Goal: Transaction & Acquisition: Purchase product/service

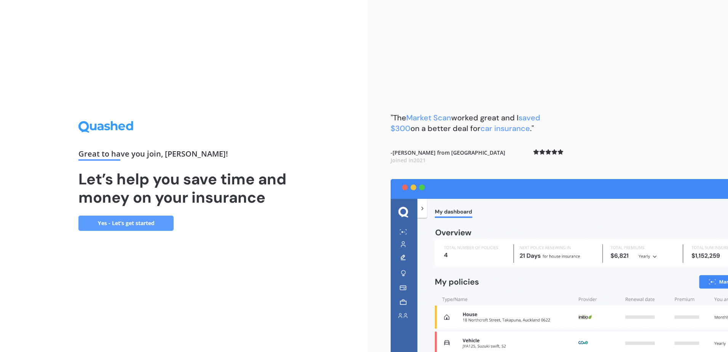
click at [152, 221] on link "Yes - Let’s get started" at bounding box center [125, 222] width 95 height 15
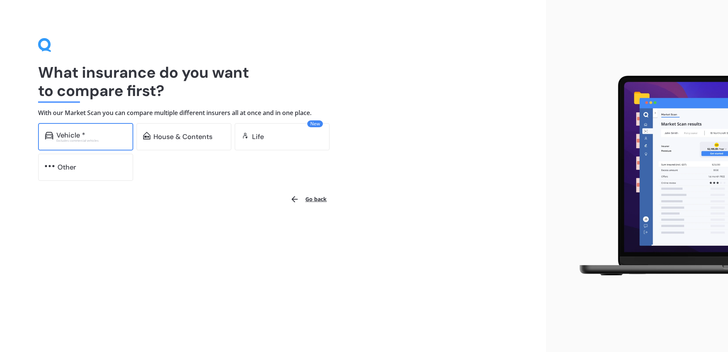
click at [107, 138] on div "Vehicle *" at bounding box center [91, 135] width 70 height 8
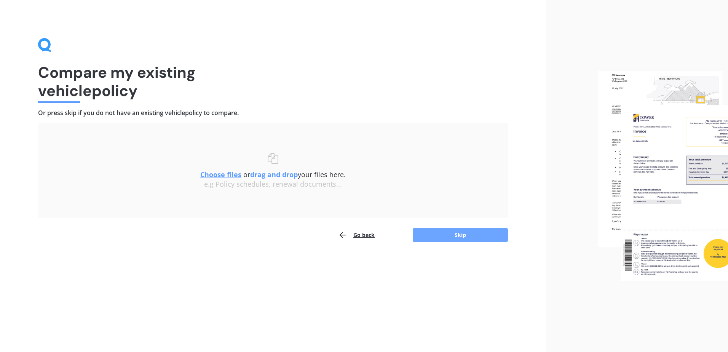
click at [448, 235] on button "Skip" at bounding box center [460, 235] width 95 height 14
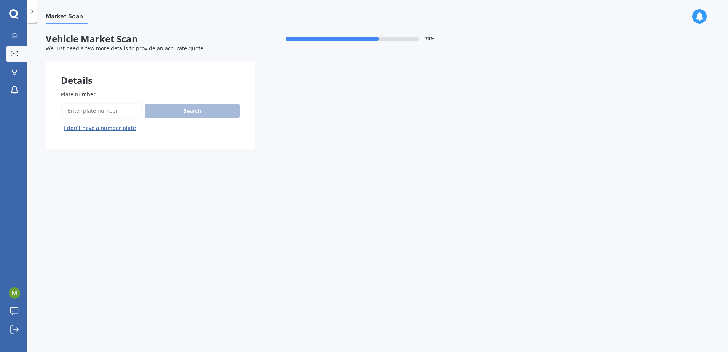
click at [97, 114] on input "Plate number" at bounding box center [101, 111] width 81 height 16
type input "mbj591"
click at [204, 113] on button "Search" at bounding box center [192, 111] width 95 height 14
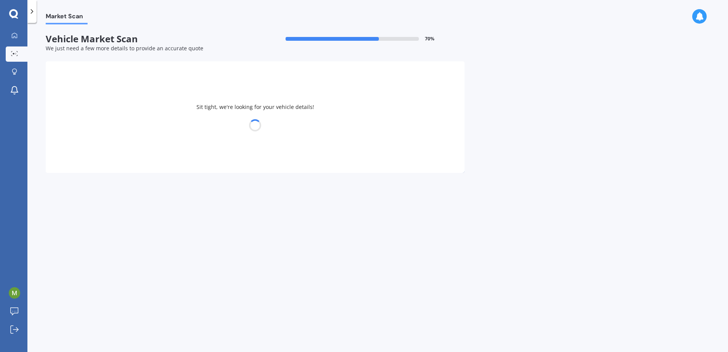
select select "SUBARU"
select select "IMPREZA"
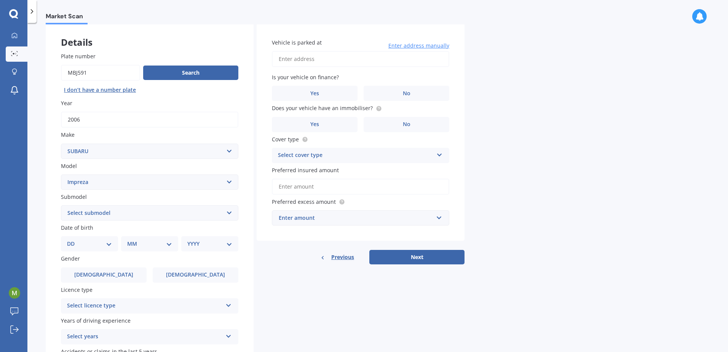
scroll to position [76, 0]
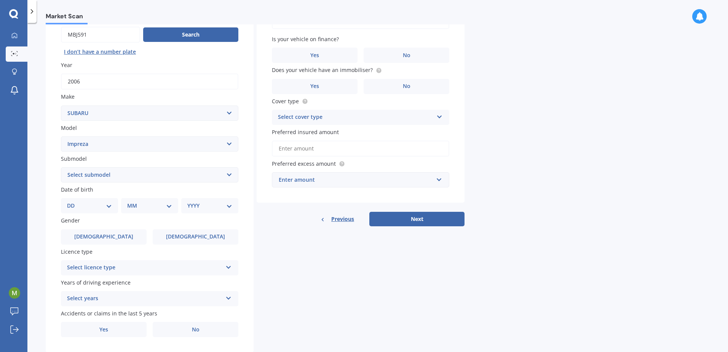
click at [234, 175] on select "Select submodel (All other turbo) 2.0i 2.0i Luxury 2.0i S Edition 2.0R 2.0R Spo…" at bounding box center [149, 174] width 177 height 15
click at [229, 178] on select "Select submodel (All other turbo) 2.0i 2.0i Luxury 2.0i S Edition 2.0R 2.0R Spo…" at bounding box center [149, 174] width 177 height 15
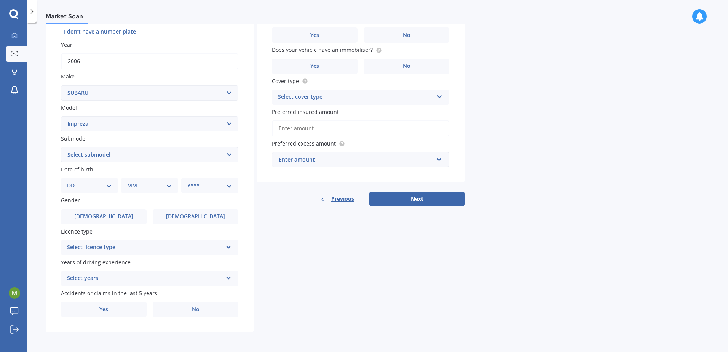
click at [99, 187] on select "DD 01 02 03 04 05 06 07 08 09 10 11 12 13 14 15 16 17 18 19 20 21 22 23 24 25 2…" at bounding box center [89, 185] width 45 height 8
select select "09"
click at [73, 181] on select "DD 01 02 03 04 05 06 07 08 09 10 11 12 13 14 15 16 17 18 19 20 21 22 23 24 25 2…" at bounding box center [89, 185] width 45 height 8
click at [146, 189] on select "MM 01 02 03 04 05 06 07 08 09 10 11 12" at bounding box center [151, 185] width 42 height 8
select select "12"
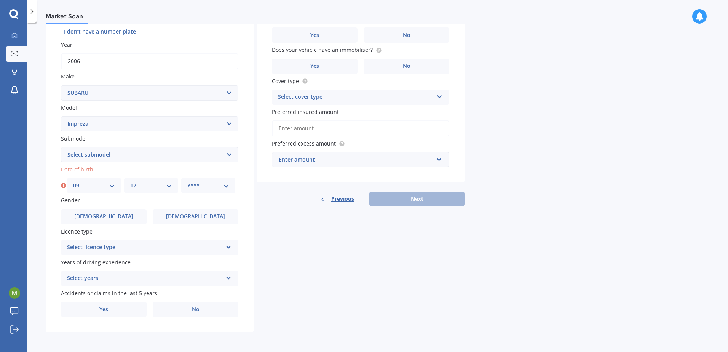
click at [130, 181] on select "MM 01 02 03 04 05 06 07 08 09 10 11 12" at bounding box center [151, 185] width 42 height 8
click at [196, 187] on select "YYYY 2025 2024 2023 2022 2021 2020 2019 2018 2017 2016 2015 2014 2013 2012 2011…" at bounding box center [208, 185] width 42 height 8
select select "1994"
click at [187, 181] on select "YYYY 2025 2024 2023 2022 2021 2020 2019 2018 2017 2016 2015 2014 2013 2012 2011…" at bounding box center [208, 185] width 42 height 8
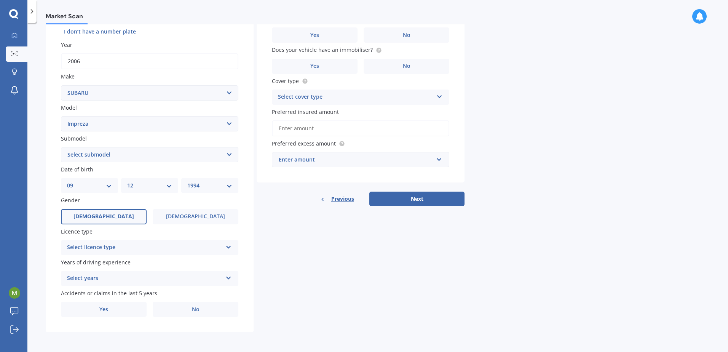
click at [124, 214] on label "[DEMOGRAPHIC_DATA]" at bounding box center [104, 216] width 86 height 15
click at [0, 0] on input "[DEMOGRAPHIC_DATA]" at bounding box center [0, 0] width 0 height 0
click at [127, 249] on div "Select licence type" at bounding box center [144, 247] width 155 height 9
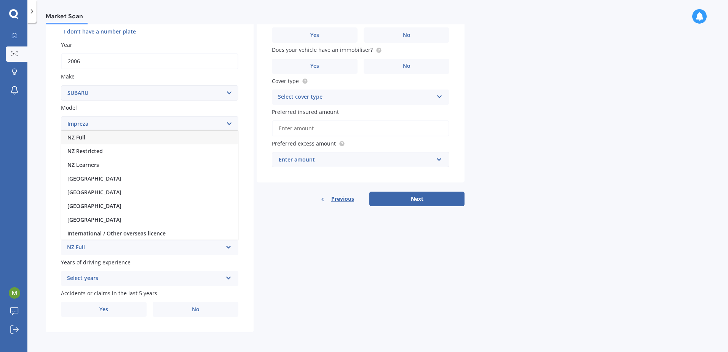
click at [116, 141] on div "NZ Full" at bounding box center [149, 138] width 177 height 14
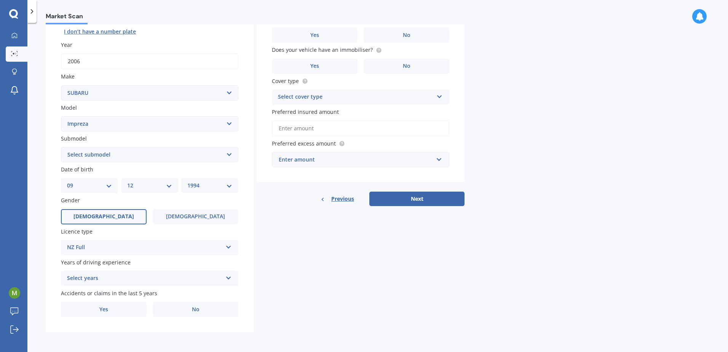
click at [223, 279] on div "Select years 5 or more years 4 years 3 years 2 years 1 year" at bounding box center [149, 278] width 177 height 15
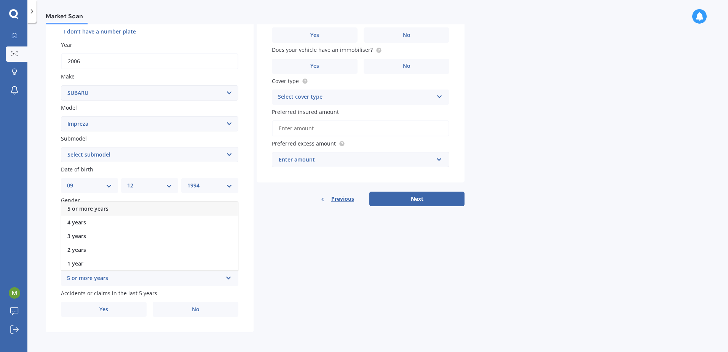
click at [159, 210] on div "5 or more years" at bounding box center [149, 209] width 177 height 14
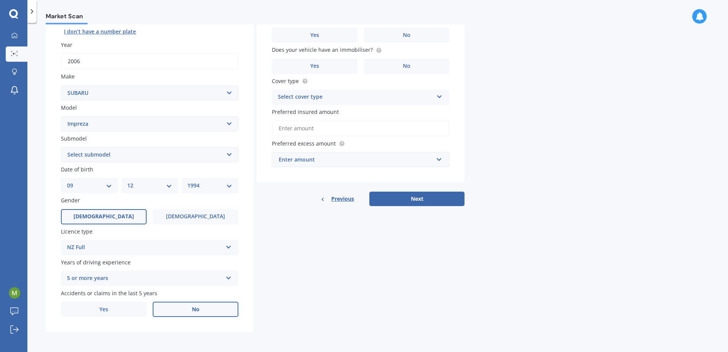
click at [223, 311] on label "No" at bounding box center [196, 308] width 86 height 15
click at [0, 0] on input "No" at bounding box center [0, 0] width 0 height 0
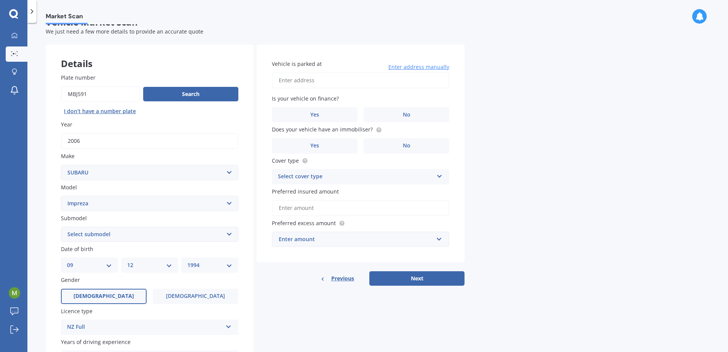
scroll to position [0, 0]
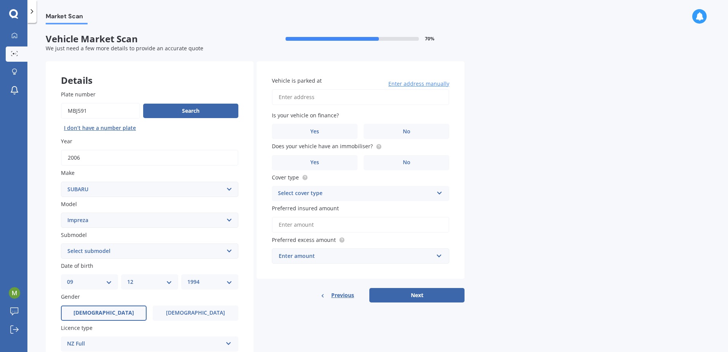
click at [380, 99] on input "Vehicle is parked at" at bounding box center [360, 97] width 177 height 16
type input "[STREET_ADDRESS]"
click at [430, 132] on label "No" at bounding box center [407, 131] width 86 height 15
click at [0, 0] on input "No" at bounding box center [0, 0] width 0 height 0
click at [422, 161] on label "No" at bounding box center [407, 162] width 86 height 15
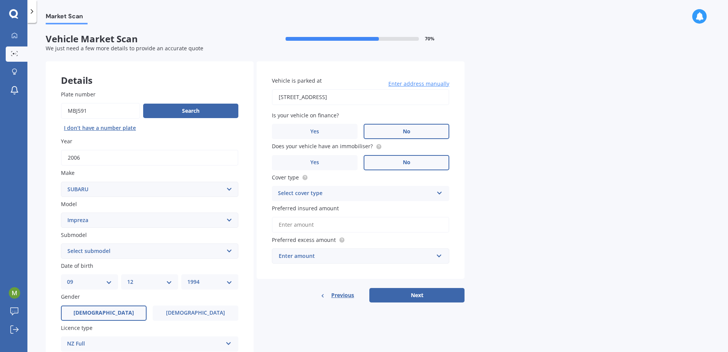
click at [0, 0] on input "No" at bounding box center [0, 0] width 0 height 0
click at [419, 191] on div "Select cover type" at bounding box center [355, 193] width 155 height 9
click at [396, 206] on div "Comprehensive" at bounding box center [360, 208] width 177 height 14
click at [403, 225] on input "Preferred insured amount" at bounding box center [360, 225] width 177 height 16
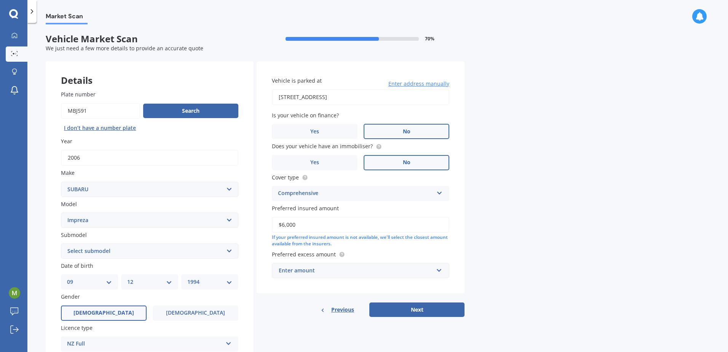
type input "$6,000"
click at [574, 233] on div "Market Scan Vehicle Market Scan 70 % We just need a few more details to provide…" at bounding box center [377, 188] width 700 height 329
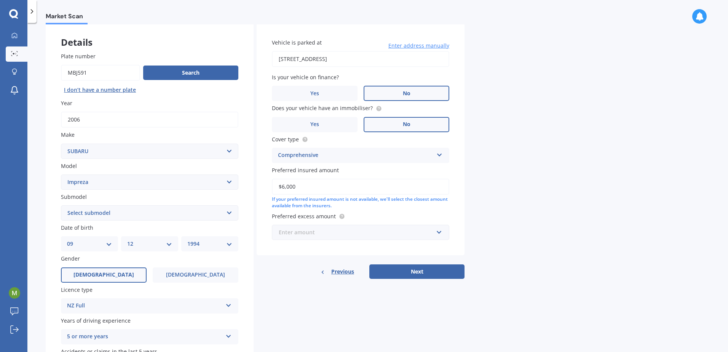
click at [442, 229] on input "text" at bounding box center [358, 232] width 171 height 14
type input "500"
click at [412, 249] on div "$ 500" at bounding box center [360, 246] width 177 height 14
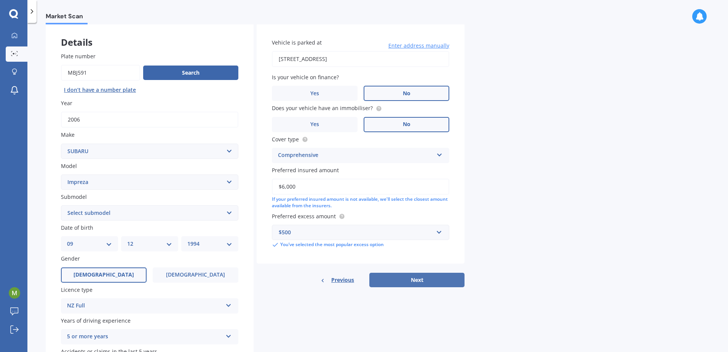
click at [453, 283] on button "Next" at bounding box center [416, 280] width 95 height 14
click at [105, 214] on select "Select submodel (All other turbo) 2.0i 2.0i Luxury 2.0i S Edition 2.0R 2.0R Spo…" at bounding box center [149, 212] width 177 height 15
select select "STATION WAGON 4WD"
click at [61, 205] on select "Select submodel (All other turbo) 2.0i 2.0i Luxury 2.0i S Edition 2.0R 2.0R Spo…" at bounding box center [149, 212] width 177 height 15
click at [446, 278] on button "Next" at bounding box center [416, 280] width 95 height 14
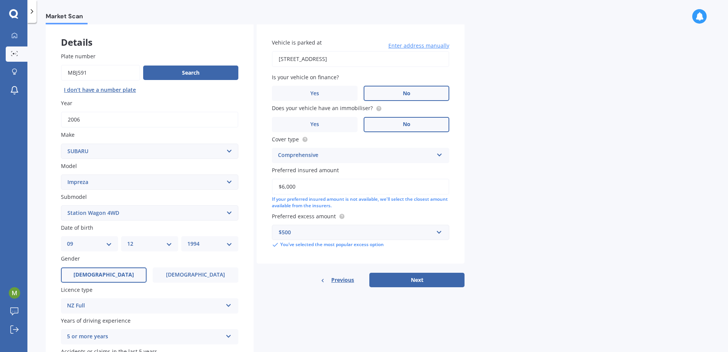
scroll to position [0, 0]
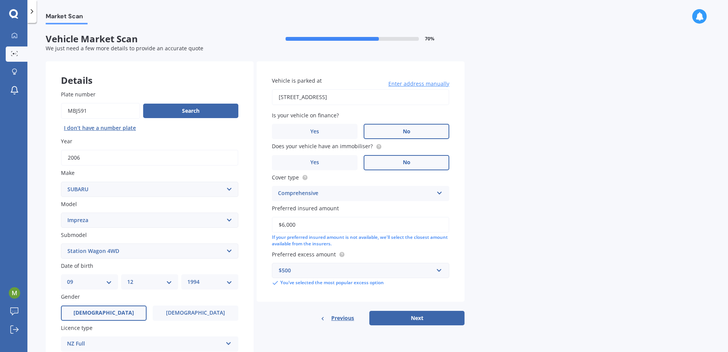
select select "09"
select select "12"
select select "1994"
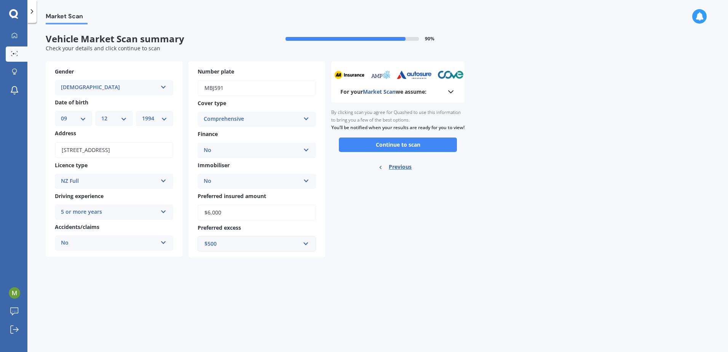
click at [447, 92] on icon at bounding box center [450, 91] width 9 height 9
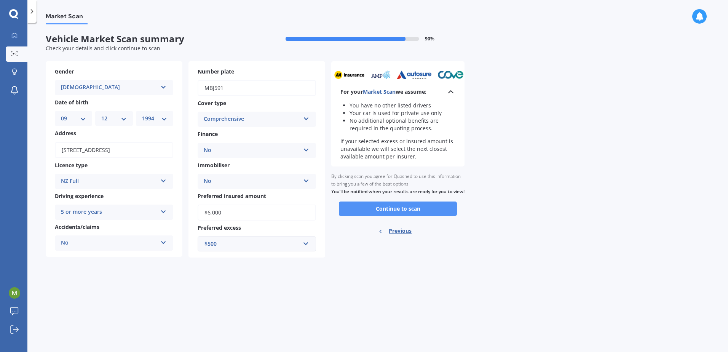
click at [437, 216] on button "Continue to scan" at bounding box center [398, 208] width 118 height 14
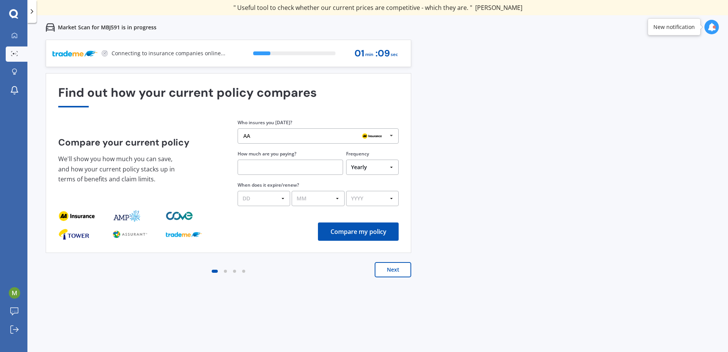
click at [376, 135] on img at bounding box center [372, 135] width 24 height 9
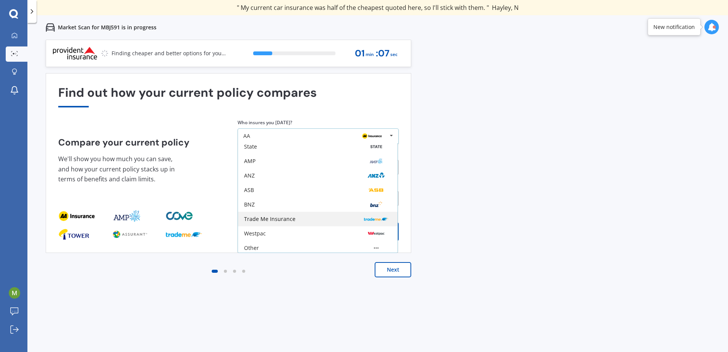
scroll to position [50, 0]
click at [314, 217] on div "Trade Me Insurance" at bounding box center [317, 216] width 147 height 6
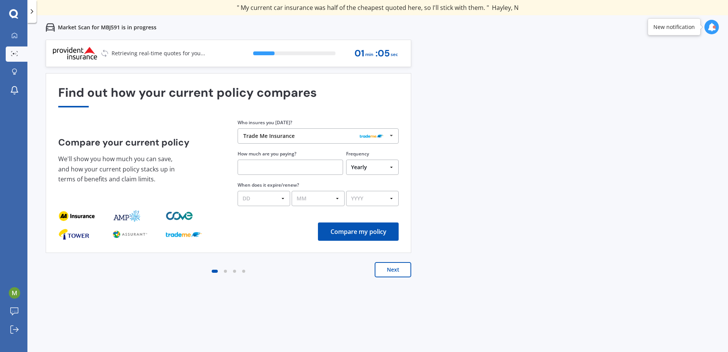
click at [272, 166] on input "text" at bounding box center [290, 166] width 105 height 15
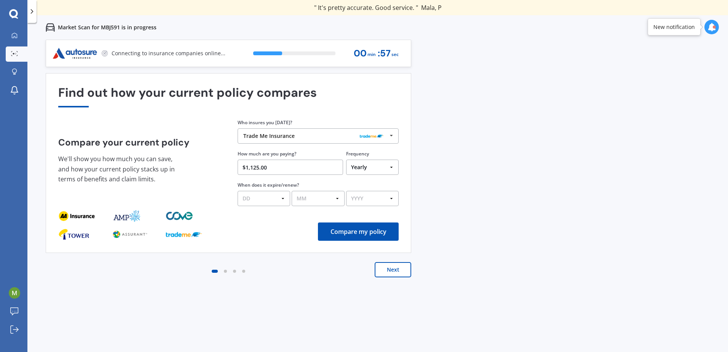
type input "$1,125.00"
click at [270, 199] on select "DD 01 02 03 04 05 06 07 08 09 10 11 12 13 14 15 16 17 18 19 20 21 22 23 24 25 2…" at bounding box center [264, 198] width 53 height 15
select select "02"
click at [238, 191] on select "DD 01 02 03 04 05 06 07 08 09 10 11 12 13 14 15 16 17 18 19 20 21 22 23 24 25 2…" at bounding box center [264, 198] width 53 height 15
click at [322, 204] on select "MM 01 02 03 04 05 06 07 08 09 10 11 12" at bounding box center [318, 198] width 53 height 15
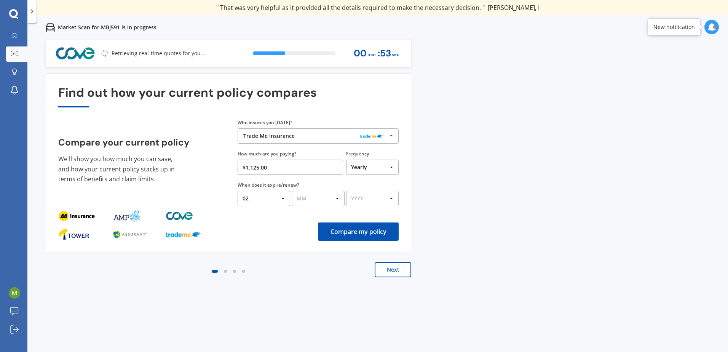
select select "09"
click at [292, 191] on select "MM 01 02 03 04 05 06 07 08 09 10 11 12" at bounding box center [318, 198] width 53 height 15
click at [369, 195] on select "YYYY 2026 2025 2024" at bounding box center [372, 198] width 53 height 15
select select "2025"
click at [346, 191] on select "YYYY 2026 2025 2024" at bounding box center [372, 198] width 53 height 15
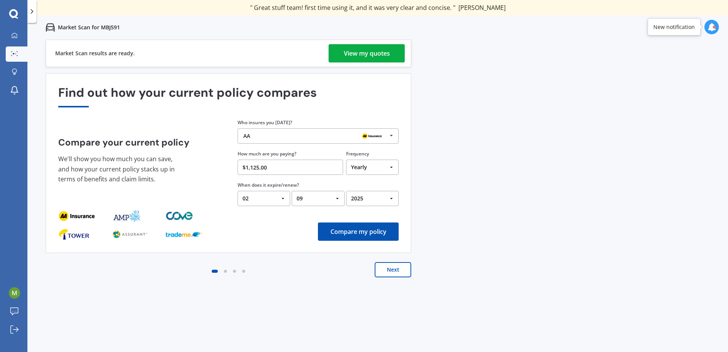
click at [358, 232] on button "Compare my policy" at bounding box center [358, 231] width 81 height 18
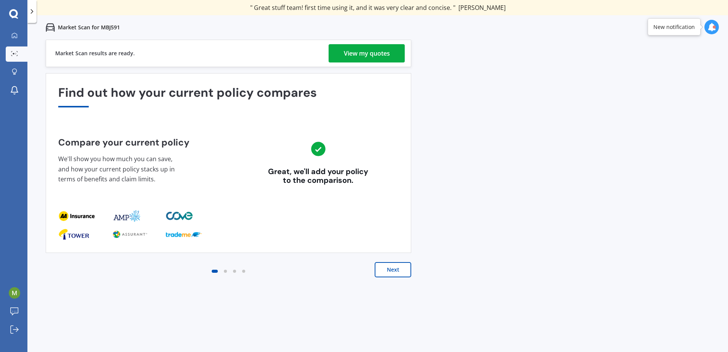
click at [394, 272] on button "Next" at bounding box center [393, 269] width 37 height 15
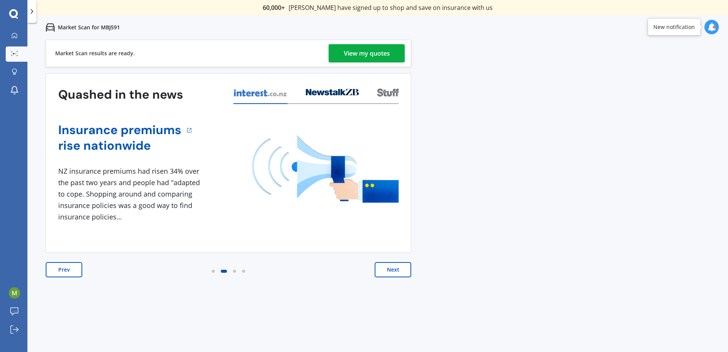
click at [394, 272] on button "Next" at bounding box center [393, 269] width 37 height 15
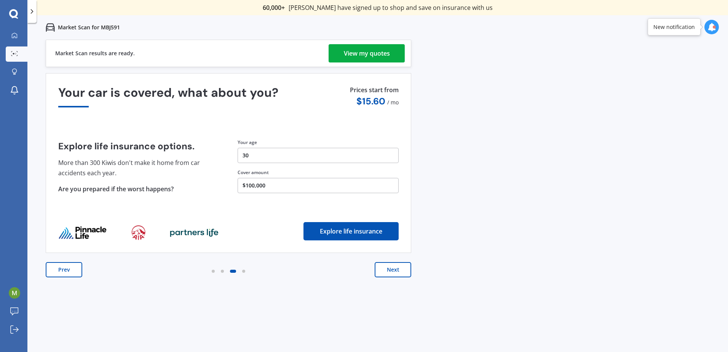
click at [394, 272] on button "Next" at bounding box center [393, 269] width 37 height 15
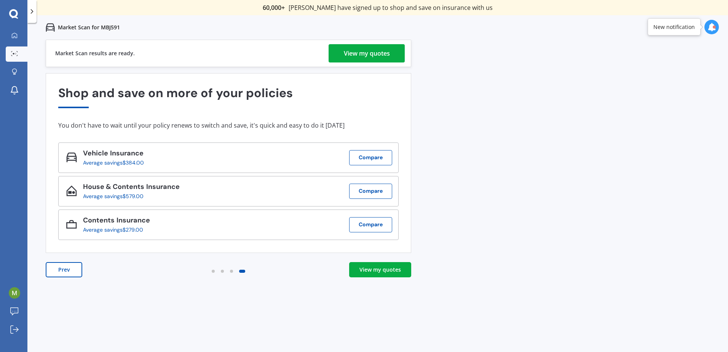
click at [373, 51] on div "View my quotes" at bounding box center [367, 53] width 46 height 18
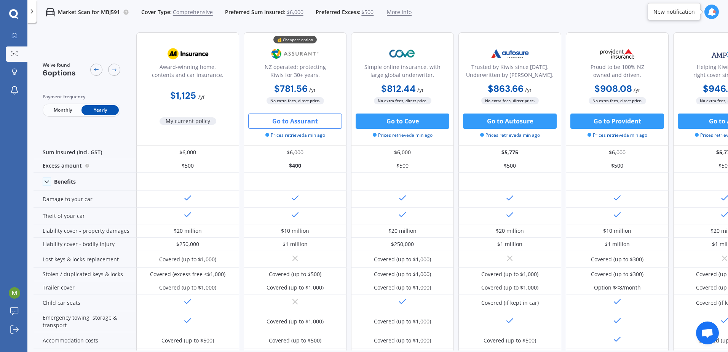
click at [296, 121] on button "Go to Assurant" at bounding box center [295, 120] width 94 height 15
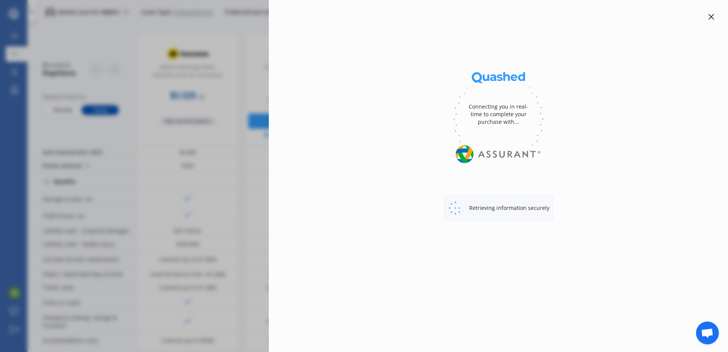
select select "full"
select select "0"
select select "Canterbury"
select select "SUBARU"
select select "IMPREZA"
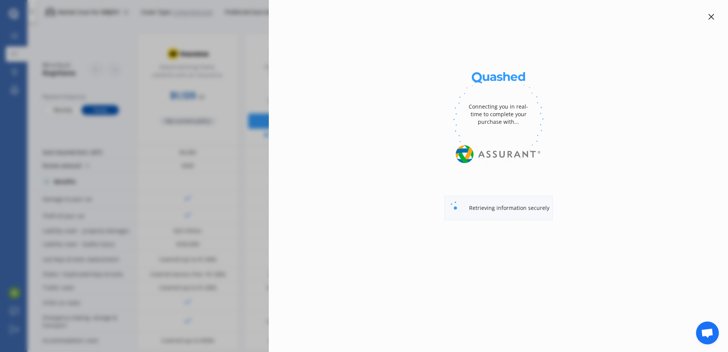
select select "STATION WAGON 4WD"
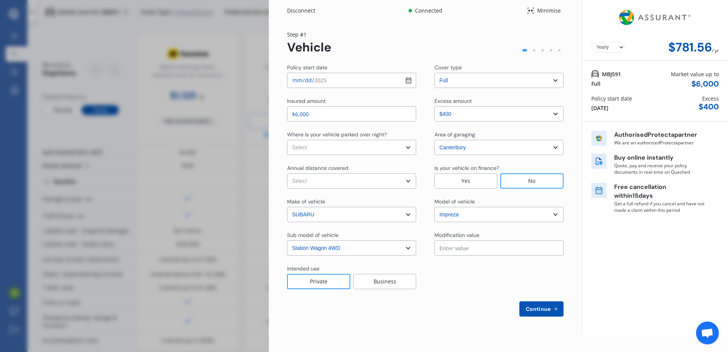
click at [411, 81] on input "[DATE]" at bounding box center [351, 80] width 129 height 15
click at [409, 80] on input "[DATE]" at bounding box center [351, 80] width 129 height 15
type input "[DATE]"
click at [409, 146] on select "Select In a garage On own property On street or road" at bounding box center [351, 147] width 129 height 15
select select "In a garage"
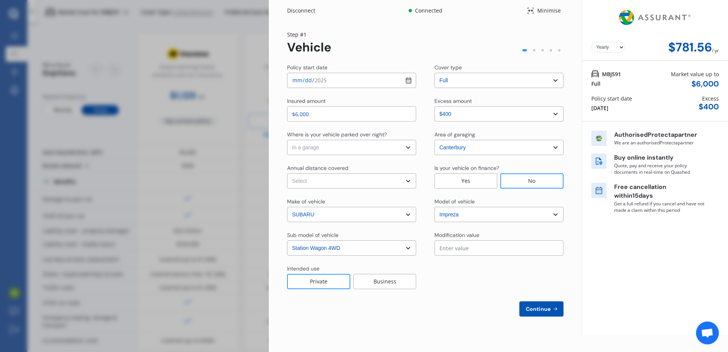
click at [287, 140] on select "Select In a garage On own property On street or road" at bounding box center [351, 147] width 129 height 15
click at [397, 180] on select "Select Low (less than 15,000km per year) Average (15,000-30,000km per year) Hig…" at bounding box center [351, 180] width 129 height 15
select select "15000"
click at [287, 173] on select "Select Low (less than 15,000km per year) Average (15,000-30,000km per year) Hig…" at bounding box center [351, 180] width 129 height 15
click at [549, 311] on span "Continue" at bounding box center [538, 309] width 28 height 6
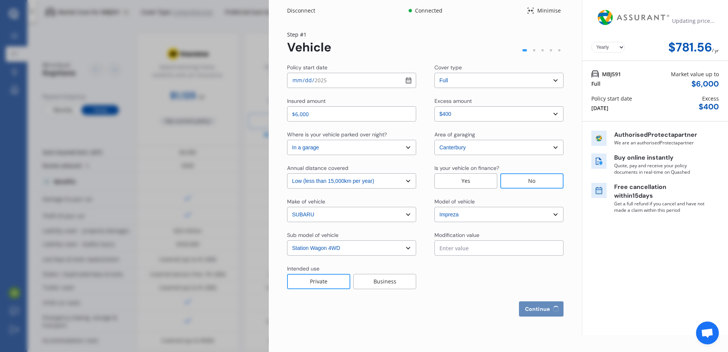
select select "Mr"
select select "09"
select select "12"
select select "1994"
select select "full"
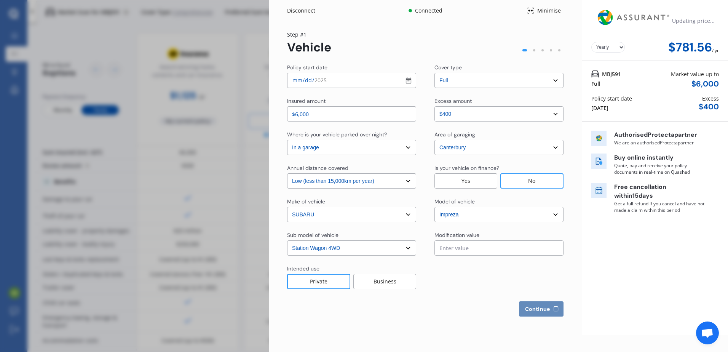
select select "more than 4 years"
select select "[GEOGRAPHIC_DATA]"
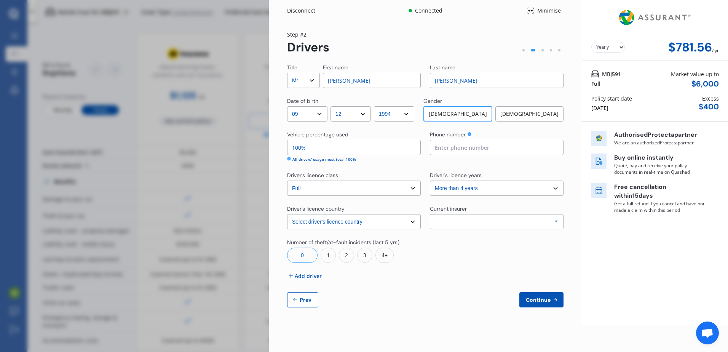
click at [310, 81] on select "Select Mr Mrs Miss Ms Dr" at bounding box center [303, 80] width 33 height 15
select select "Dr"
click at [287, 73] on select "Select Mr Mrs Miss Ms Dr" at bounding box center [303, 80] width 33 height 15
click at [494, 223] on div "Allianz AAI AMI IAG - NZI/State [PERSON_NAME] Vero Unknown Other Insurer None P…" at bounding box center [497, 221] width 134 height 15
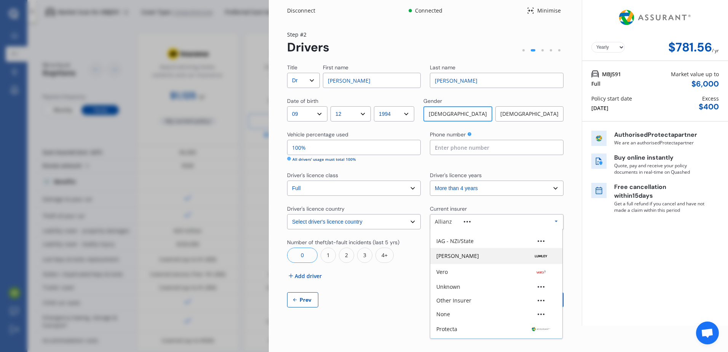
scroll to position [51, 0]
click at [472, 292] on div "Other Insurer" at bounding box center [496, 288] width 132 height 14
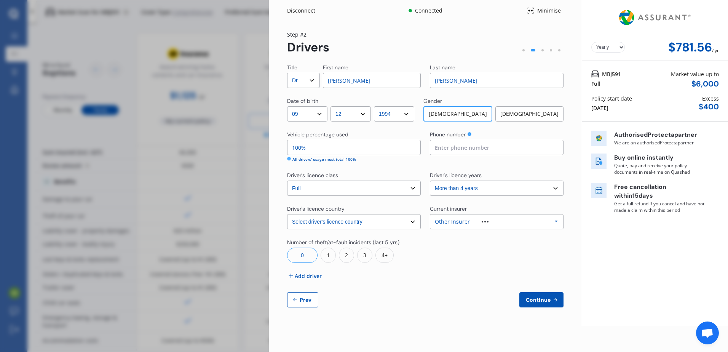
click at [351, 145] on input "100%" at bounding box center [354, 147] width 134 height 15
type input "1%"
type input "50%"
click at [456, 152] on input at bounding box center [497, 147] width 134 height 15
type input "0273359559"
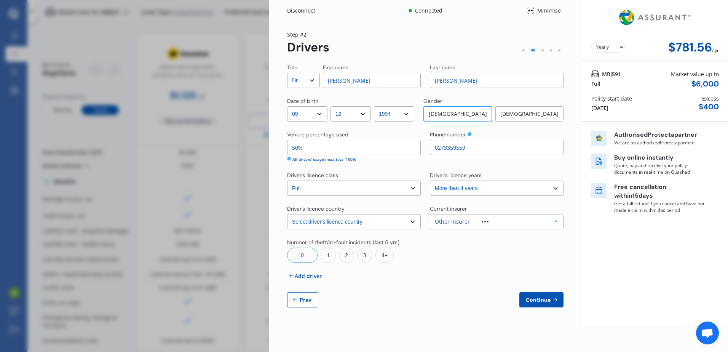
click at [420, 132] on div "Vehicle percentage used" at bounding box center [354, 135] width 134 height 9
click at [313, 276] on span "Add driver" at bounding box center [308, 276] width 27 height 8
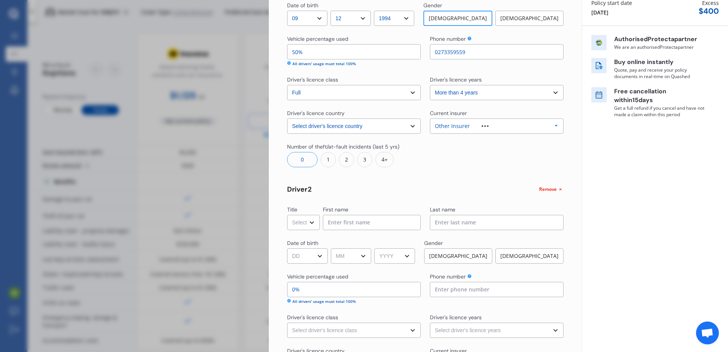
scroll to position [114, 0]
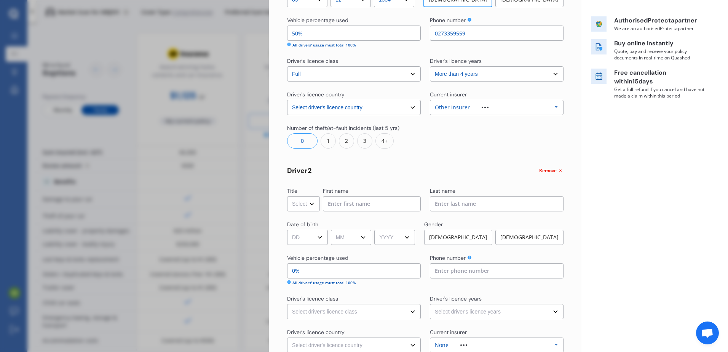
click at [305, 205] on select "Select Mr Mrs Miss Ms Dr" at bounding box center [303, 203] width 33 height 15
select select "Miss"
click at [287, 196] on select "Select Mr Mrs Miss Ms Dr" at bounding box center [303, 203] width 33 height 15
click at [359, 201] on input at bounding box center [372, 203] width 98 height 15
type input "[PERSON_NAME]"
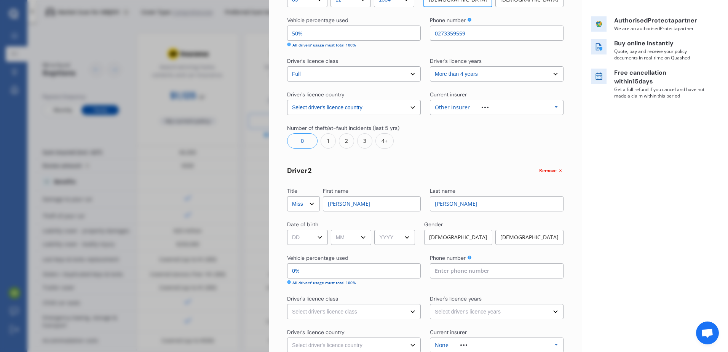
type input "[PERSON_NAME]"
select select "27"
select select "02"
select select "2001"
click at [528, 238] on div "[DEMOGRAPHIC_DATA]" at bounding box center [529, 237] width 68 height 15
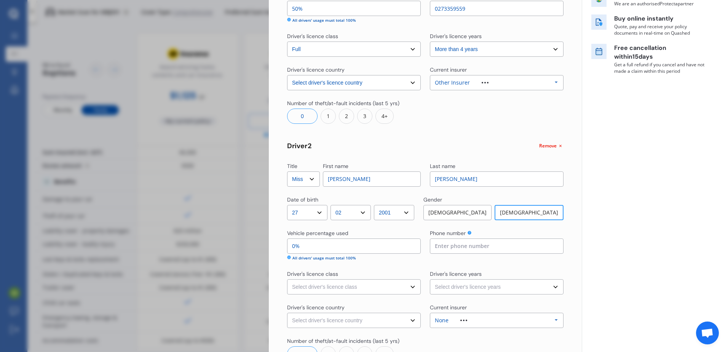
scroll to position [152, 0]
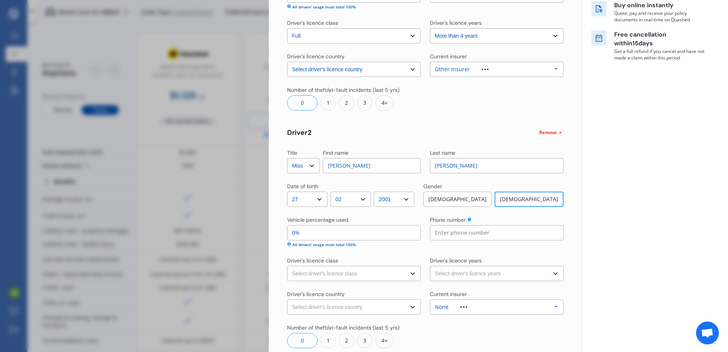
click at [335, 233] on input "0%" at bounding box center [354, 232] width 134 height 15
type input "95%"
type input "05%"
type input "50%"
type input "050%"
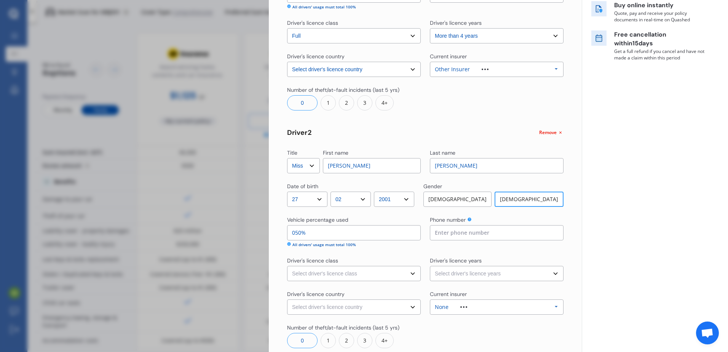
type input "95%"
type input "05%"
type input "100%"
type input "0%"
type input "95%"
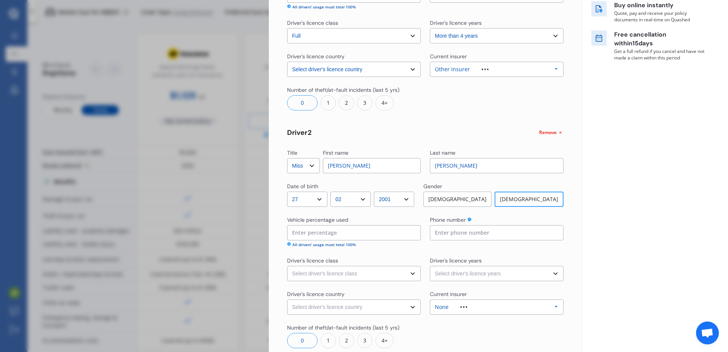
type input "5%"
type input "50%"
click at [471, 232] on input at bounding box center [497, 232] width 134 height 15
type input "0273359559"
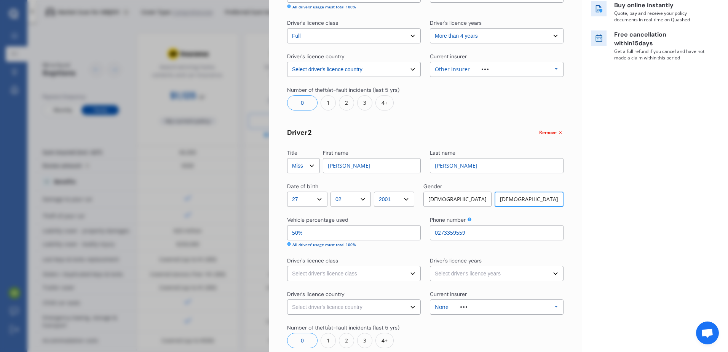
select select "[GEOGRAPHIC_DATA]"
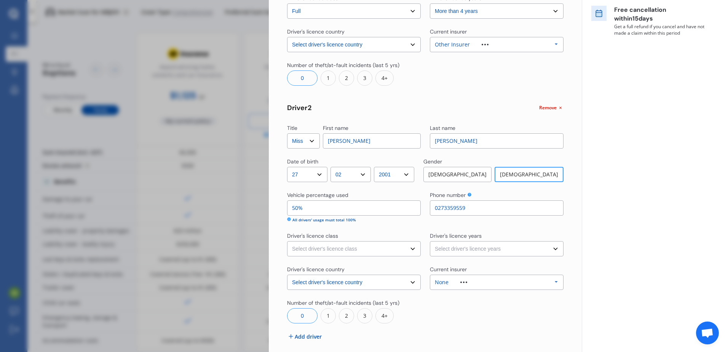
scroll to position [190, 0]
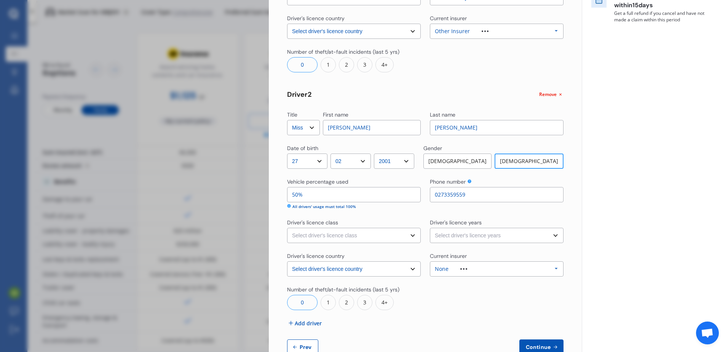
click at [383, 234] on select "Select driver's licence class None Learner Restricted Full" at bounding box center [354, 235] width 134 height 15
select select "full"
click at [287, 228] on select "Select driver's licence class None Learner Restricted Full" at bounding box center [354, 235] width 134 height 15
click at [460, 238] on select "Select driver's licence years Less than 1 year 1-2 years 2-4 years More than 4 …" at bounding box center [497, 235] width 134 height 15
select select "more than 4 years"
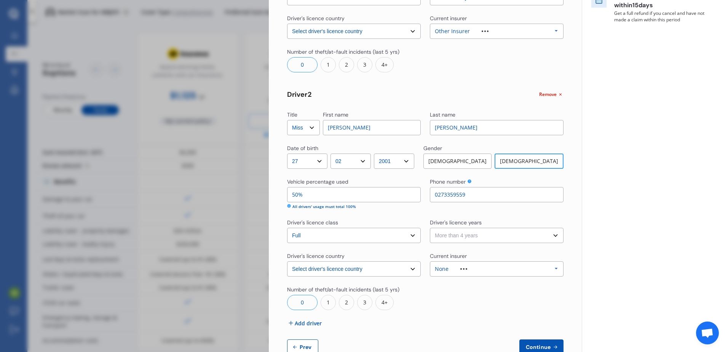
click at [430, 228] on select "Select driver's licence years Less than 1 year 1-2 years 2-4 years More than 4 …" at bounding box center [497, 235] width 134 height 15
click at [542, 270] on div "None Allianz AAI AMI IAG - NZI/State [PERSON_NAME] Vero Unknown Other Insurer N…" at bounding box center [497, 268] width 134 height 15
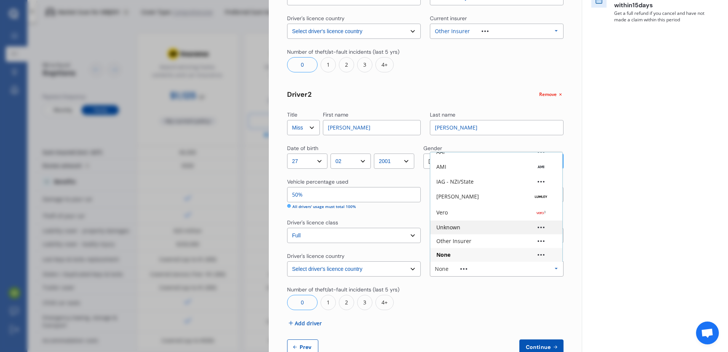
click at [465, 231] on div "Unknown" at bounding box center [496, 227] width 132 height 14
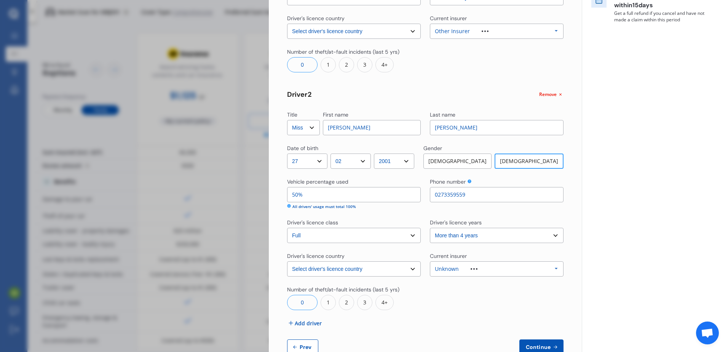
scroll to position [211, 0]
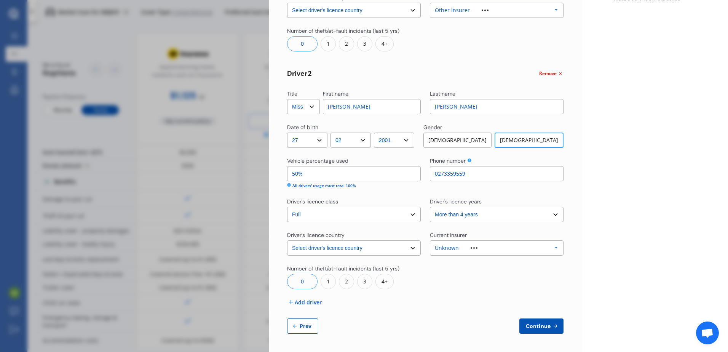
click at [540, 324] on span "Continue" at bounding box center [538, 326] width 28 height 6
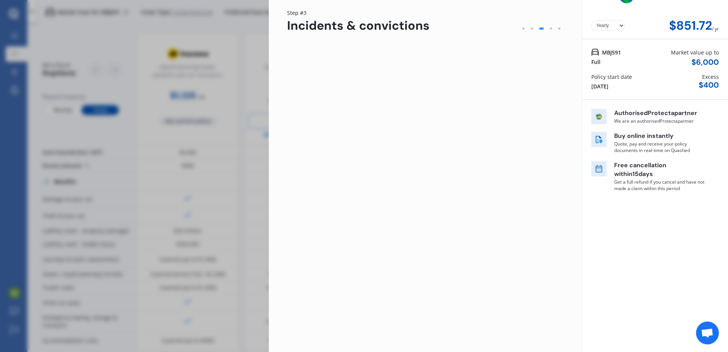
scroll to position [0, 0]
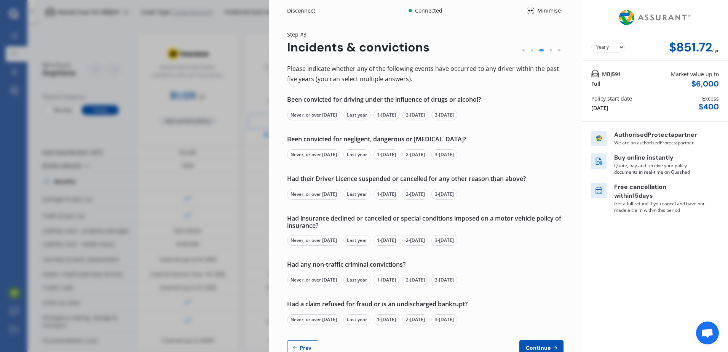
click at [316, 114] on div "Never, or over [DATE]" at bounding box center [313, 115] width 53 height 11
click at [313, 156] on div "Never, or over [DATE]" at bounding box center [313, 154] width 53 height 11
click at [316, 195] on div "Never, or over [DATE]" at bounding box center [313, 194] width 53 height 11
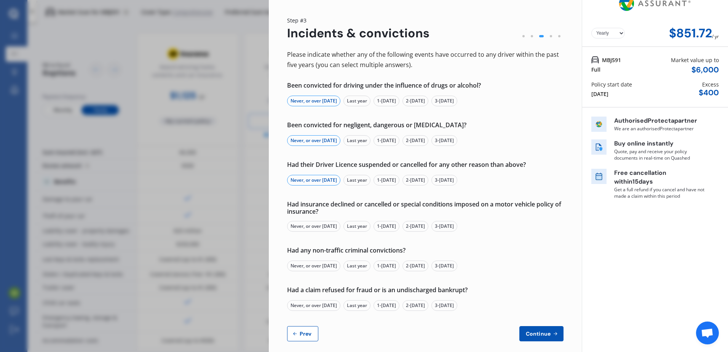
scroll to position [22, 0]
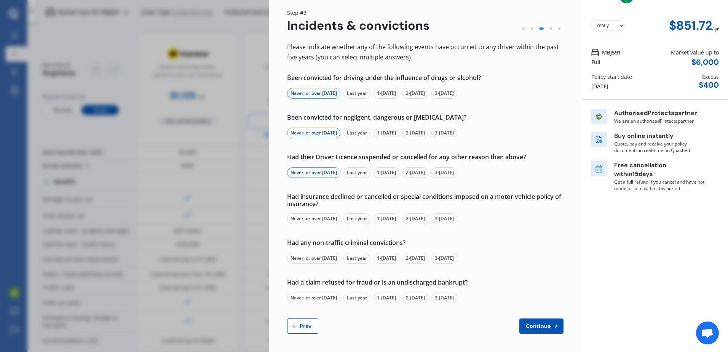
click at [315, 218] on div "Never, or over [DATE]" at bounding box center [313, 218] width 53 height 11
click at [316, 258] on div "Never, or over [DATE]" at bounding box center [313, 258] width 53 height 11
click at [323, 298] on div "Never, or over [DATE]" at bounding box center [313, 297] width 53 height 11
click at [552, 325] on icon at bounding box center [555, 326] width 6 height 6
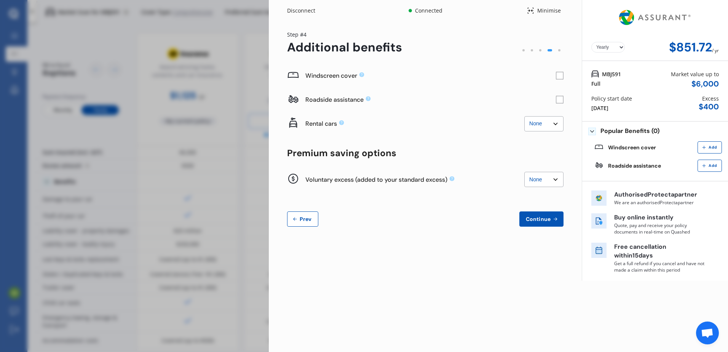
scroll to position [0, 0]
click at [558, 74] on rect at bounding box center [560, 76] width 8 height 8
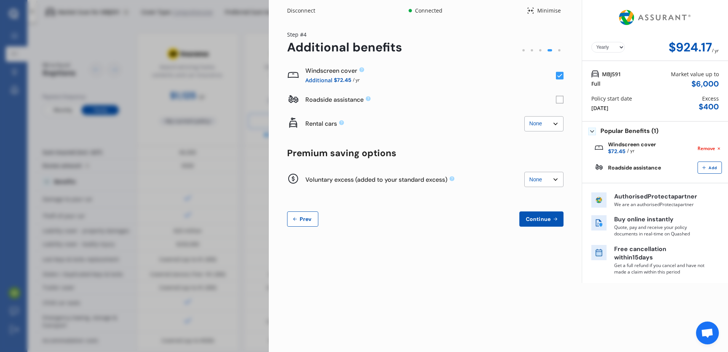
click at [541, 219] on span "Continue" at bounding box center [538, 219] width 28 height 6
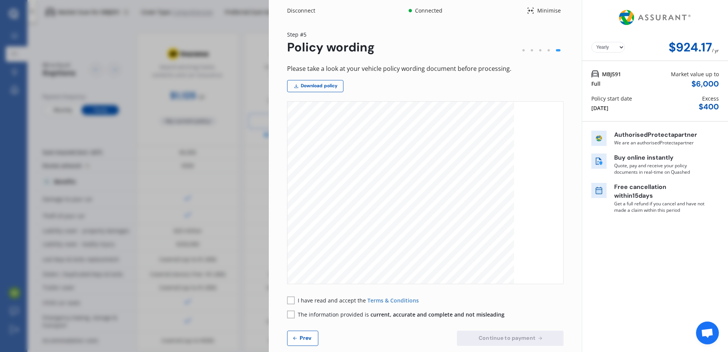
click at [551, 7] on div "Minimise" at bounding box center [548, 11] width 29 height 8
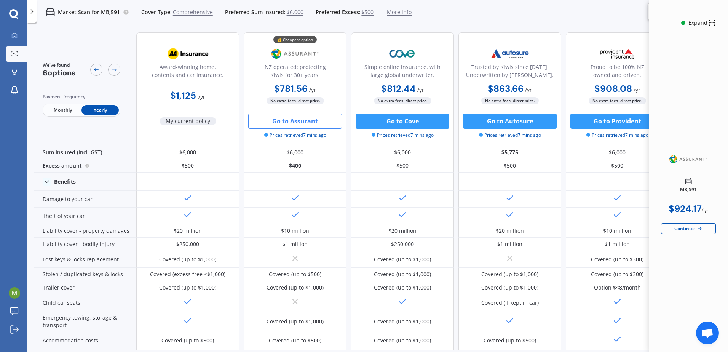
click at [696, 228] on icon at bounding box center [699, 228] width 6 height 6
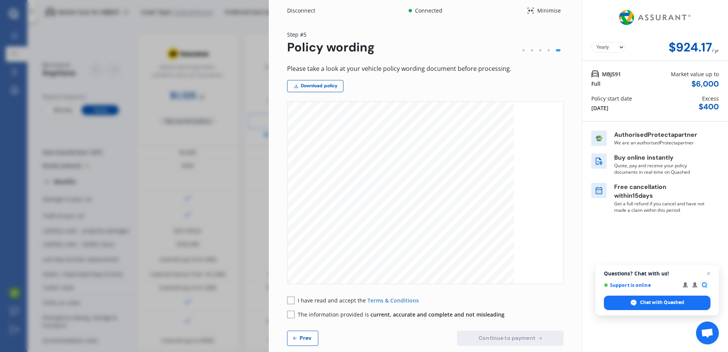
scroll to position [3340, 0]
click at [308, 338] on span "Prev" at bounding box center [305, 338] width 15 height 6
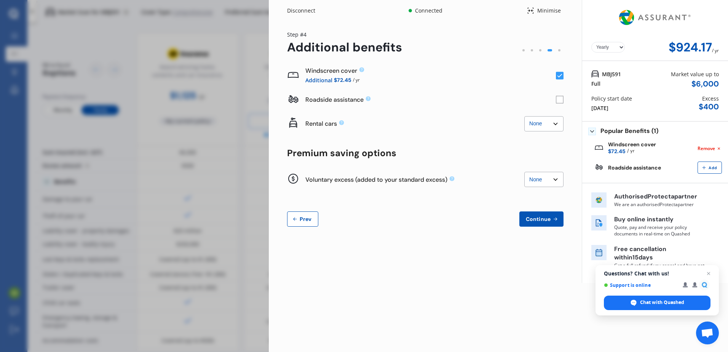
click at [302, 220] on span "Prev" at bounding box center [305, 219] width 15 height 6
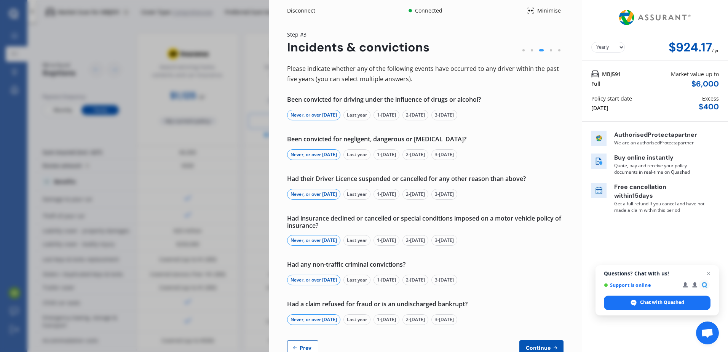
click at [314, 345] on button "Prev" at bounding box center [302, 347] width 31 height 15
select select "Dr"
select select "09"
select select "12"
select select "1994"
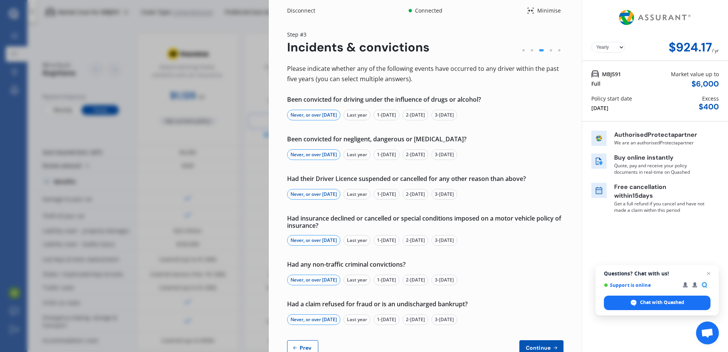
select select "full"
select select "more than 4 years"
select select "[GEOGRAPHIC_DATA]"
select select "Miss"
select select "27"
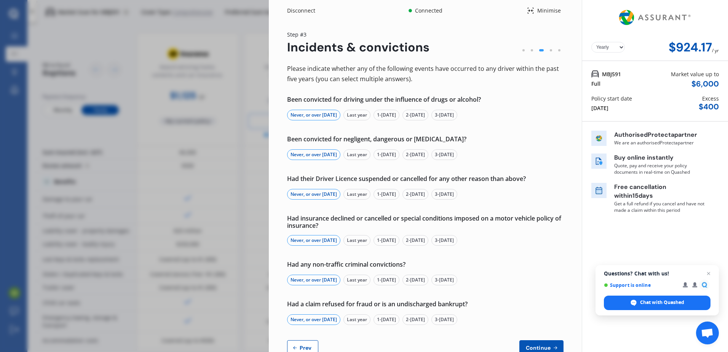
select select "02"
select select "2001"
select select "full"
select select "more than 4 years"
select select "[GEOGRAPHIC_DATA]"
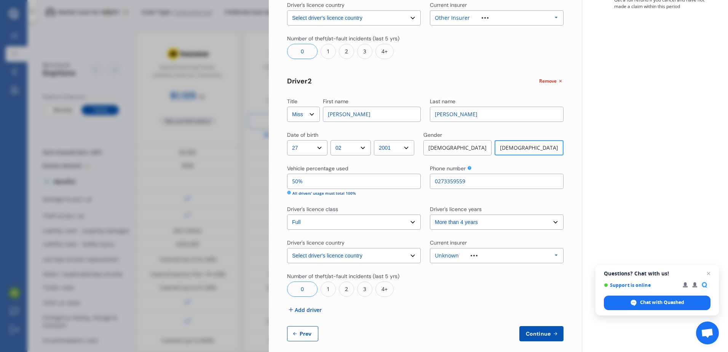
scroll to position [211, 0]
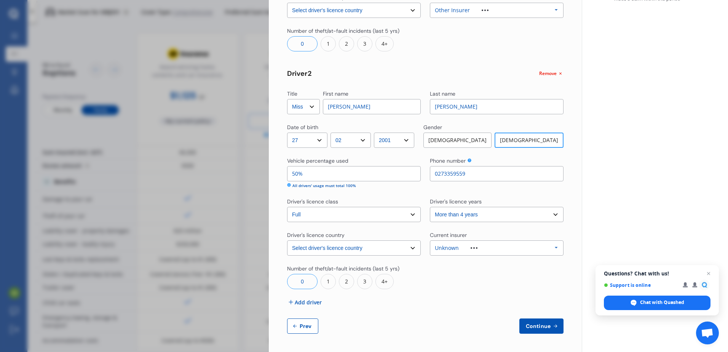
click at [541, 326] on span "Continue" at bounding box center [538, 326] width 28 height 6
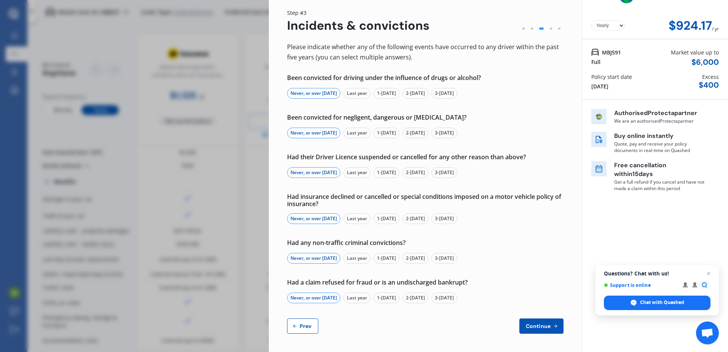
scroll to position [0, 0]
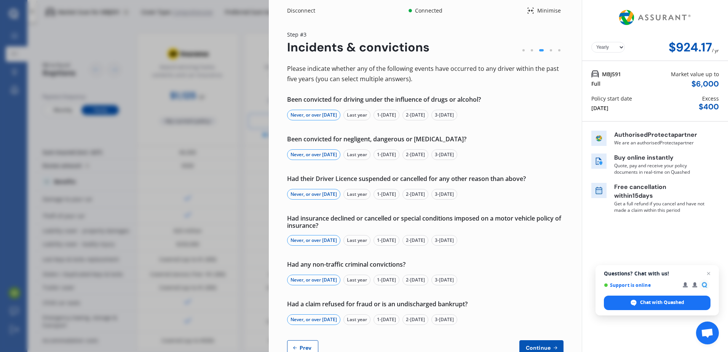
click at [539, 347] on span "Continue" at bounding box center [538, 347] width 28 height 6
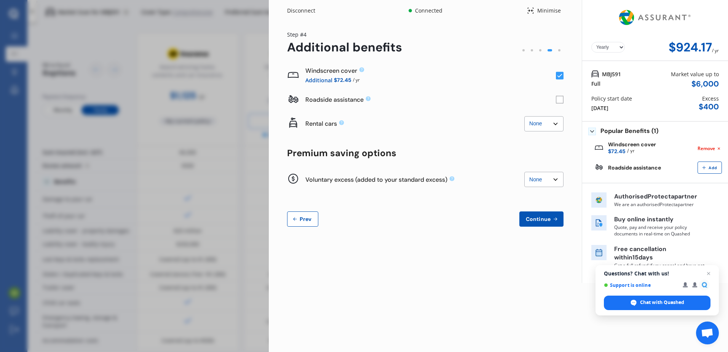
click at [546, 222] on button "Continue" at bounding box center [541, 218] width 44 height 15
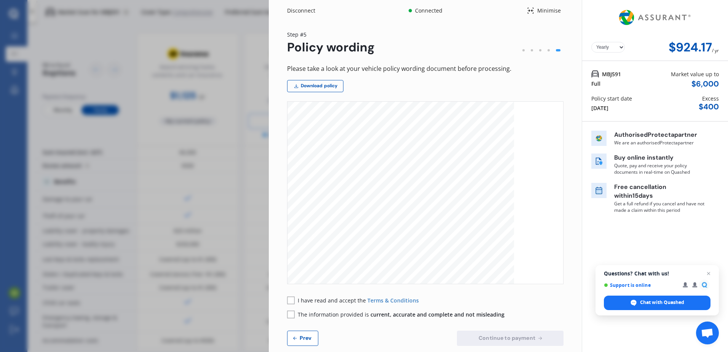
click at [539, 13] on div "Minimise" at bounding box center [548, 11] width 29 height 8
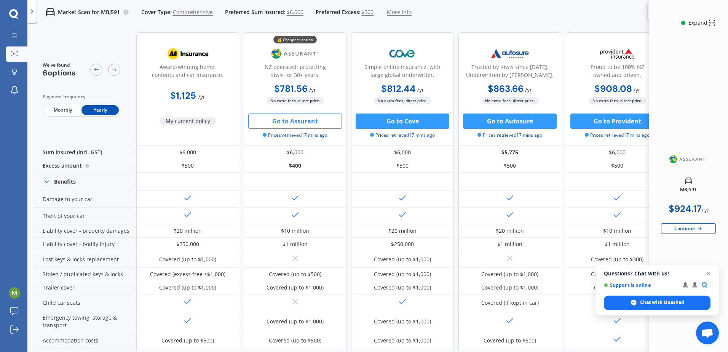
drag, startPoint x: 368, startPoint y: 351, endPoint x: 413, endPoint y: 353, distance: 45.7
click at [413, 351] on html "We are experiencing high volume of Market Scans . Just a heads up we will have …" at bounding box center [364, 176] width 728 height 352
click at [710, 272] on span "Open chat" at bounding box center [709, 274] width 10 height 10
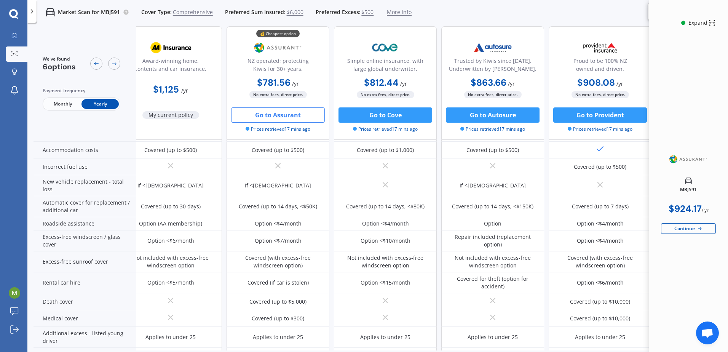
scroll to position [190, 0]
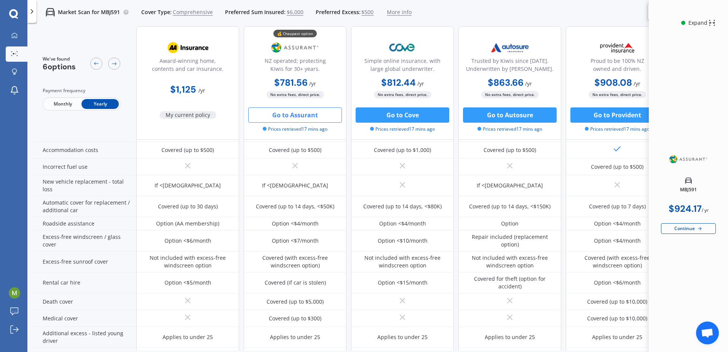
click at [381, 351] on div "We've found 6 options Payment frequency Monthly Yearly Award-winning home, cont…" at bounding box center [380, 201] width 694 height 350
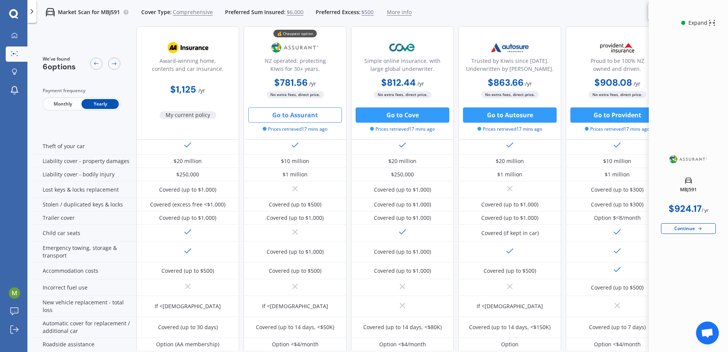
scroll to position [0, 0]
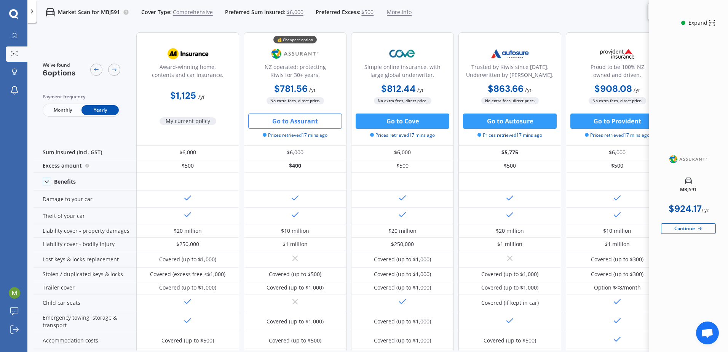
click at [696, 230] on icon at bounding box center [699, 228] width 6 height 6
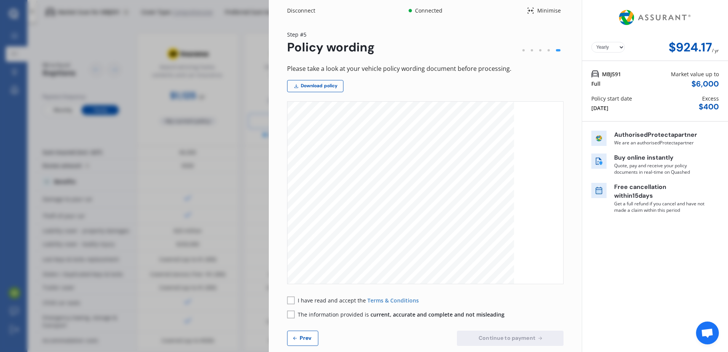
scroll to position [12, 0]
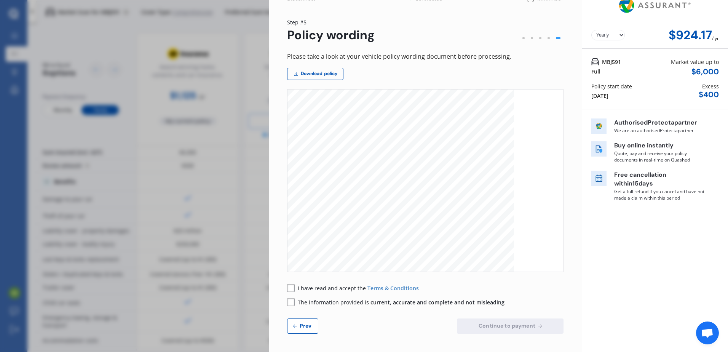
click at [594, 130] on img at bounding box center [598, 125] width 15 height 15
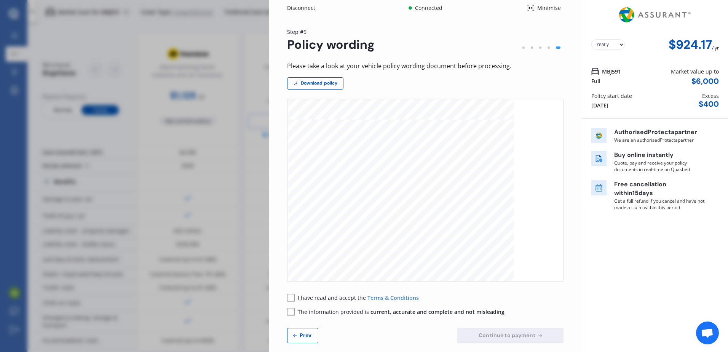
scroll to position [0, 0]
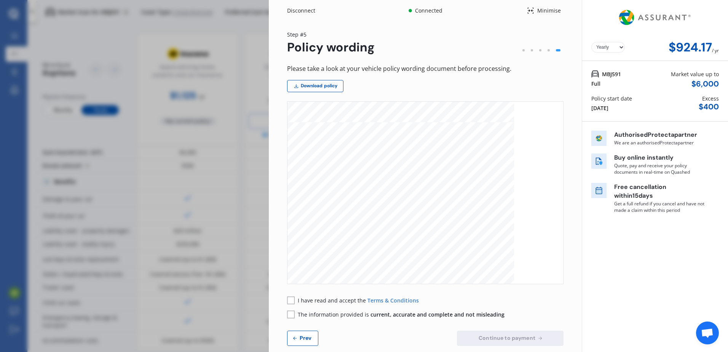
click at [619, 48] on select "Yearly Monthly" at bounding box center [607, 47] width 33 height 11
click at [617, 48] on select "Yearly Monthly" at bounding box center [607, 47] width 33 height 11
